Goal: Task Accomplishment & Management: Use online tool/utility

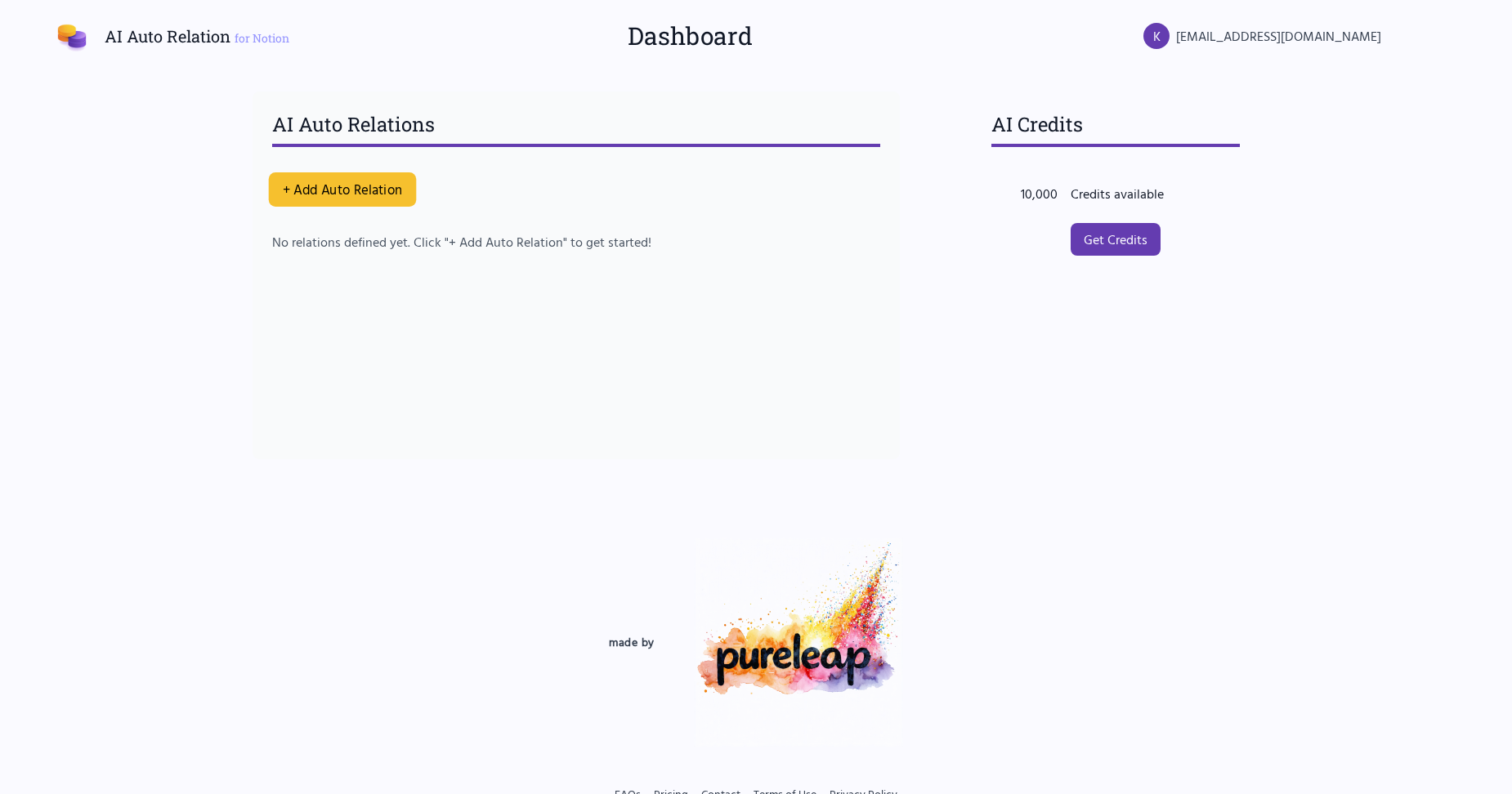
click at [370, 185] on button "+ Add Auto Relation" at bounding box center [343, 190] width 148 height 35
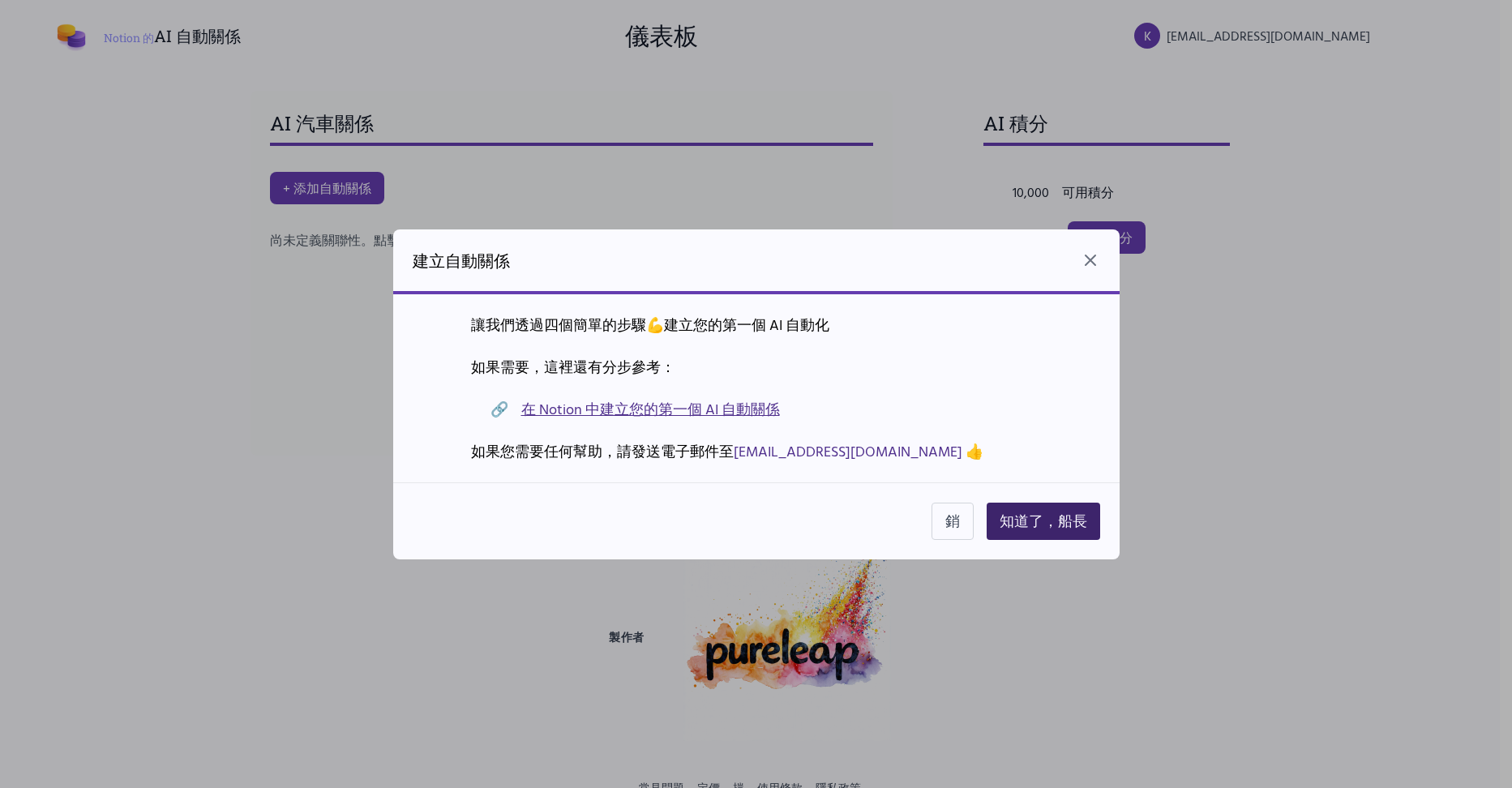
click at [1011, 509] on button "知道了，船長" at bounding box center [1043, 522] width 114 height 38
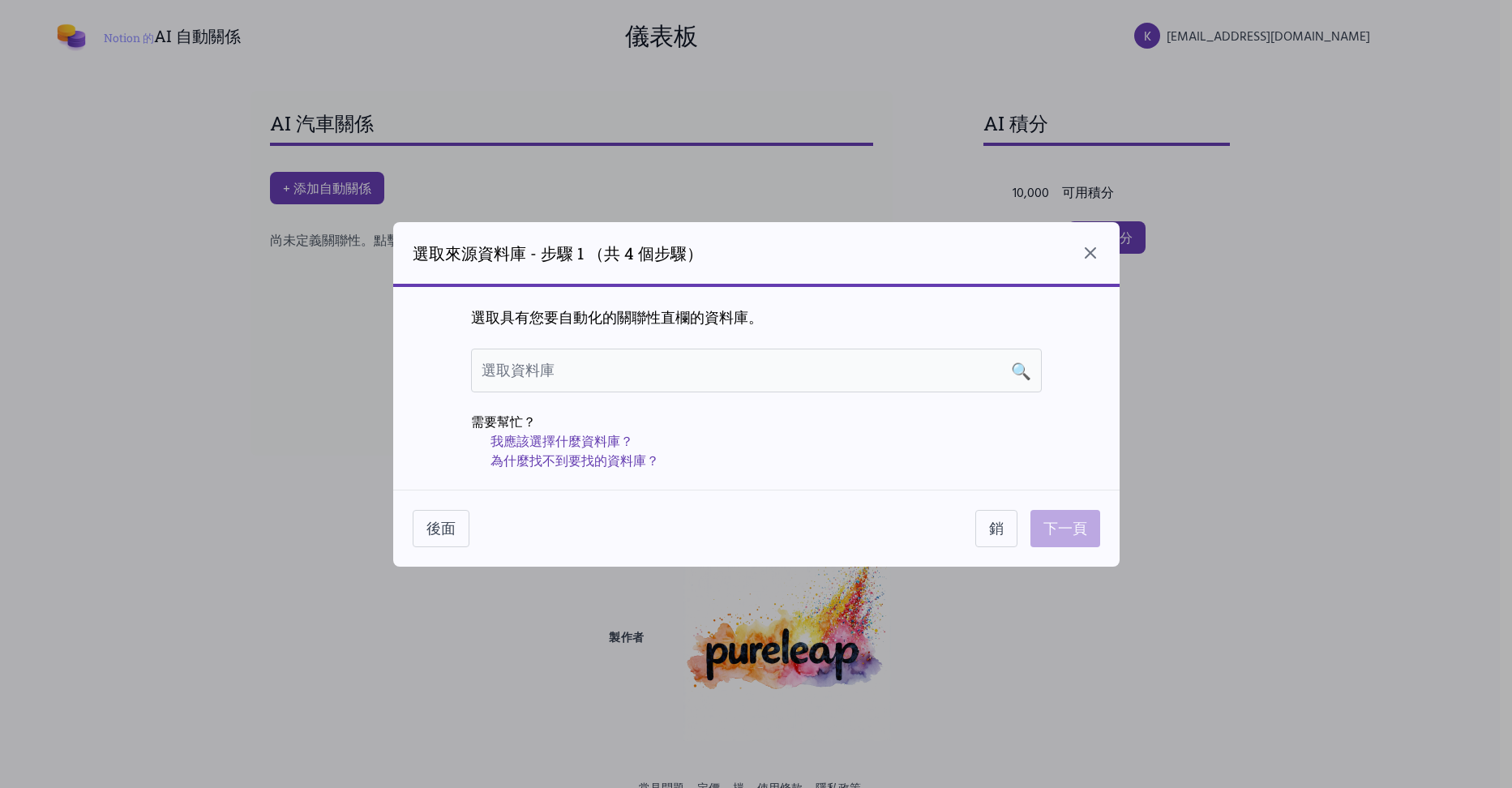
click at [998, 363] on div "選取資料庫 🔍" at bounding box center [756, 370] width 550 height 23
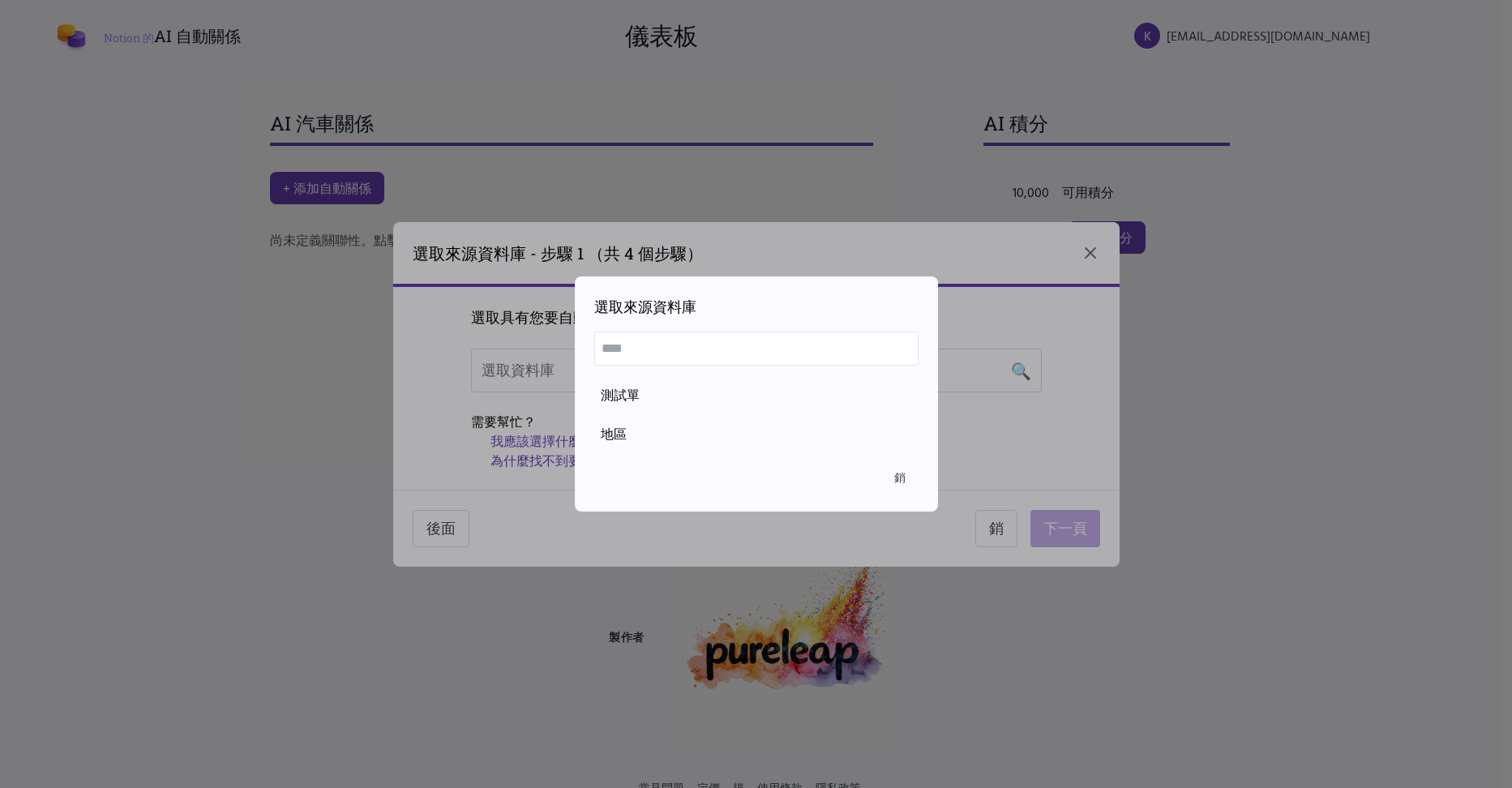
click at [797, 356] on input "text" at bounding box center [756, 349] width 324 height 34
click at [653, 396] on div "測試單" at bounding box center [756, 395] width 311 height 20
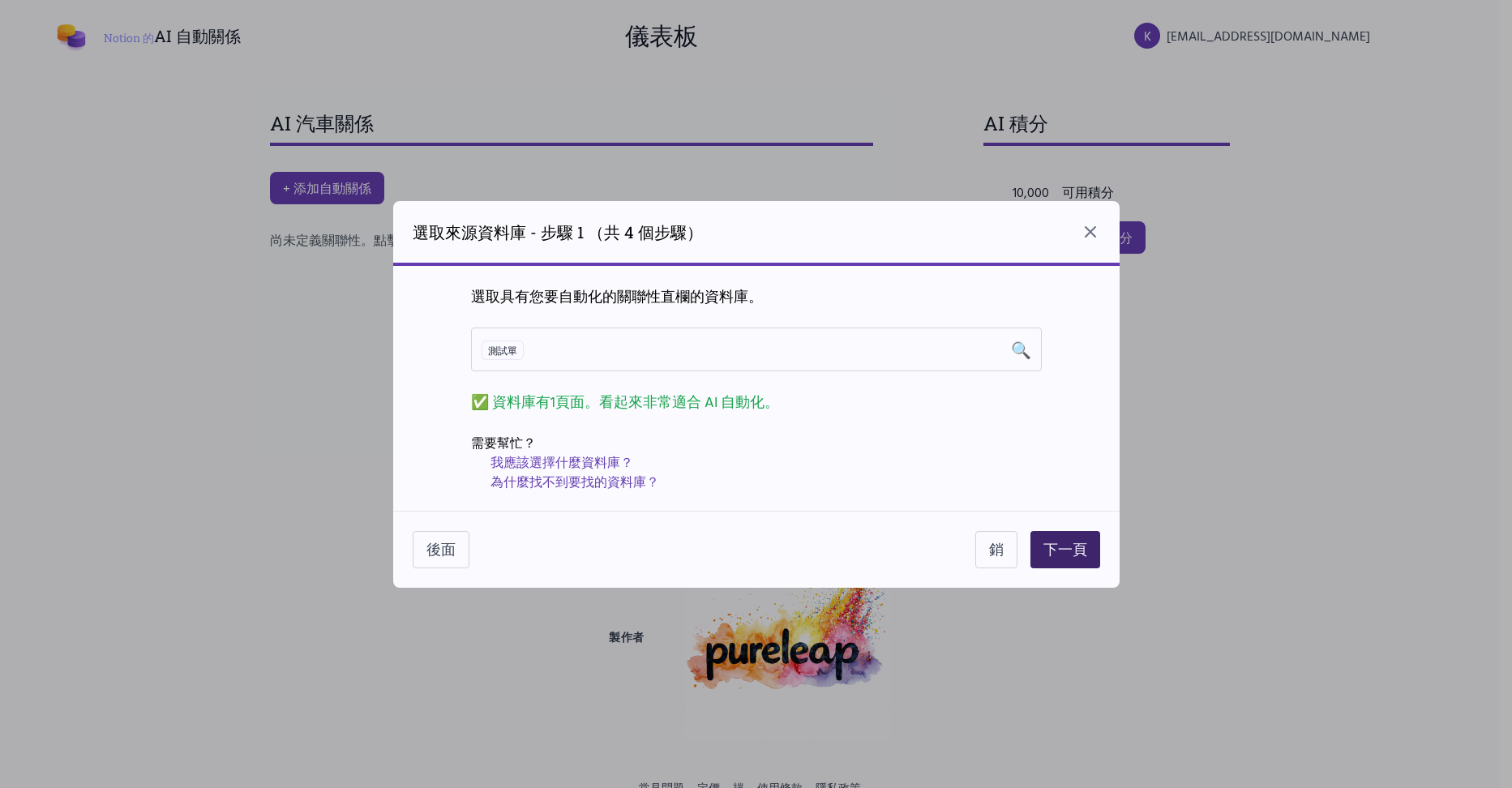
click at [1052, 537] on button "下一頁" at bounding box center [1065, 550] width 70 height 38
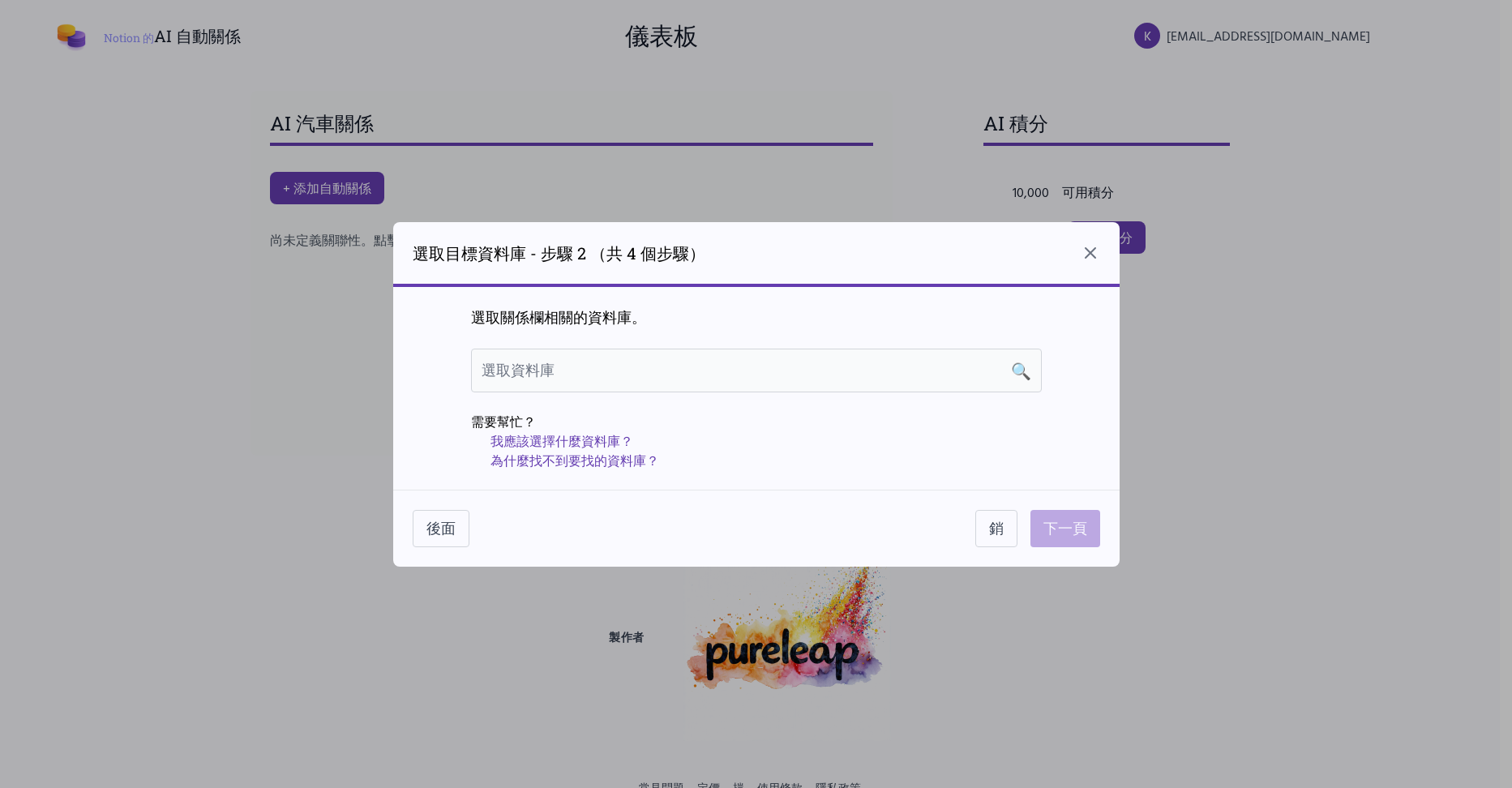
click at [724, 374] on div "選取資料庫 🔍" at bounding box center [756, 370] width 550 height 23
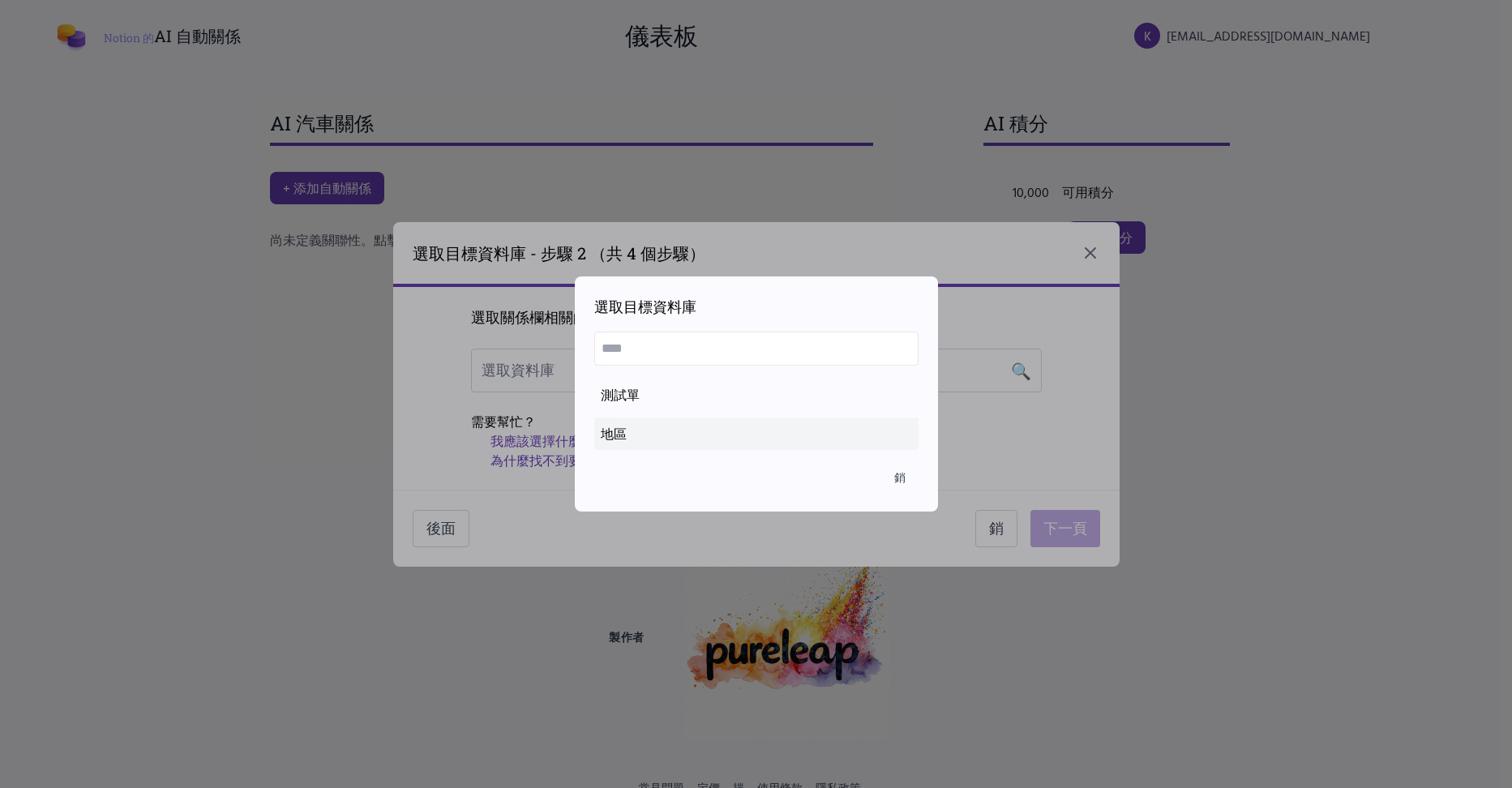
click at [611, 439] on div "地區" at bounding box center [756, 434] width 311 height 20
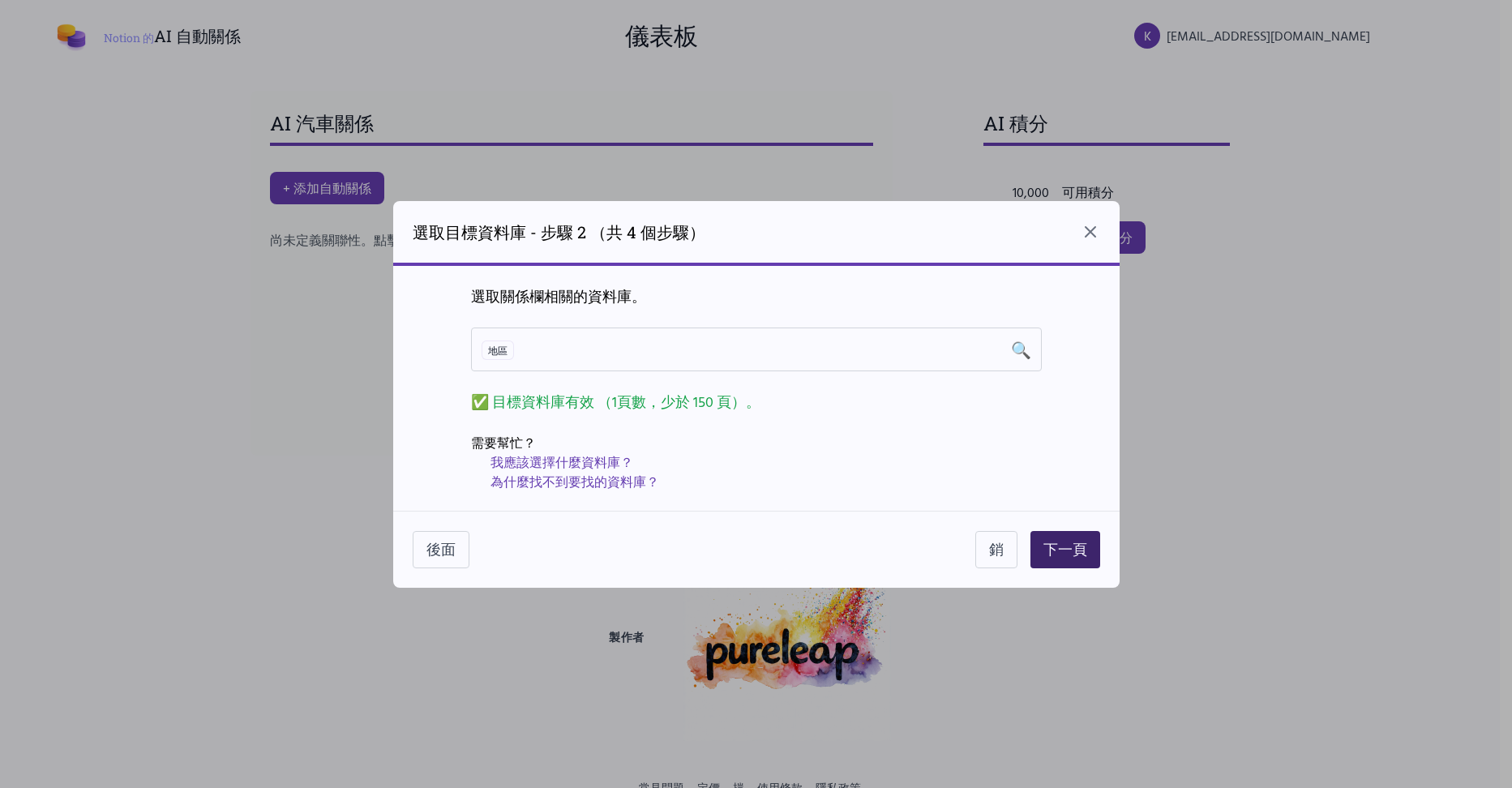
click at [1062, 545] on button "下一頁" at bounding box center [1065, 550] width 70 height 38
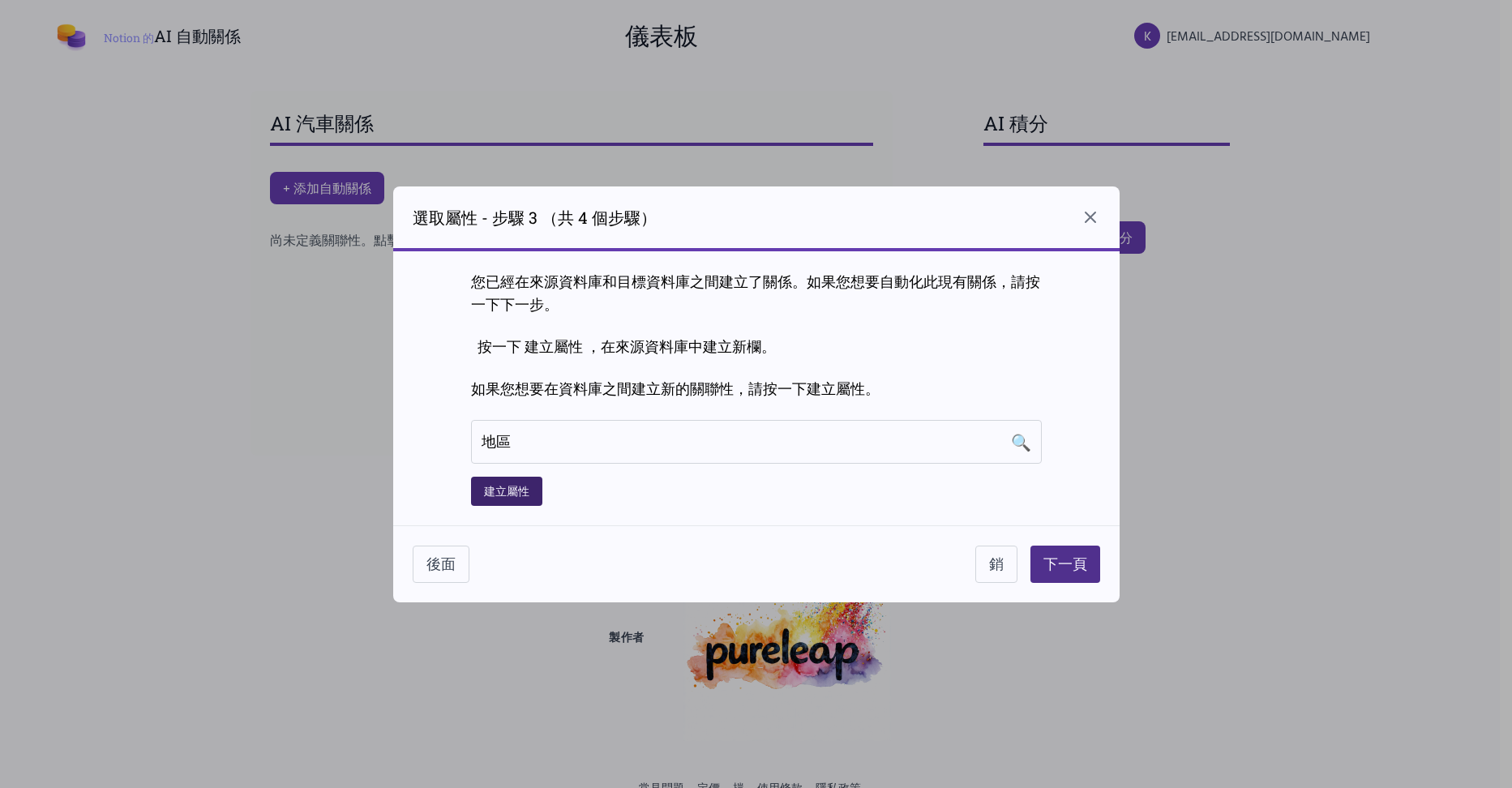
click at [529, 496] on button "建立屬性" at bounding box center [506, 491] width 71 height 29
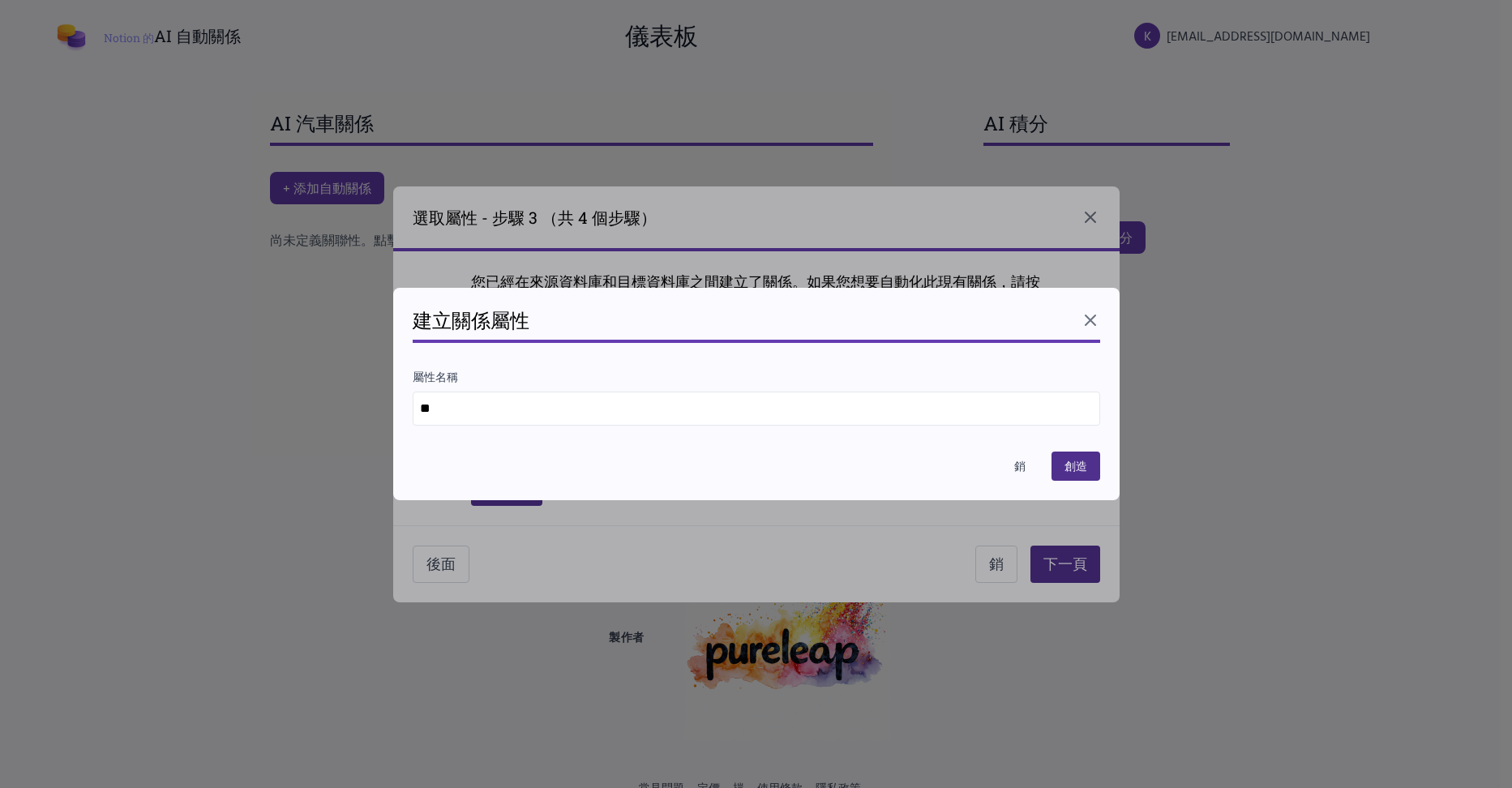
click at [437, 408] on input "**" at bounding box center [756, 409] width 687 height 34
click at [474, 409] on input "**" at bounding box center [756, 409] width 687 height 34
click at [1056, 473] on button "創造" at bounding box center [1075, 466] width 48 height 29
